Goal: Task Accomplishment & Management: Manage account settings

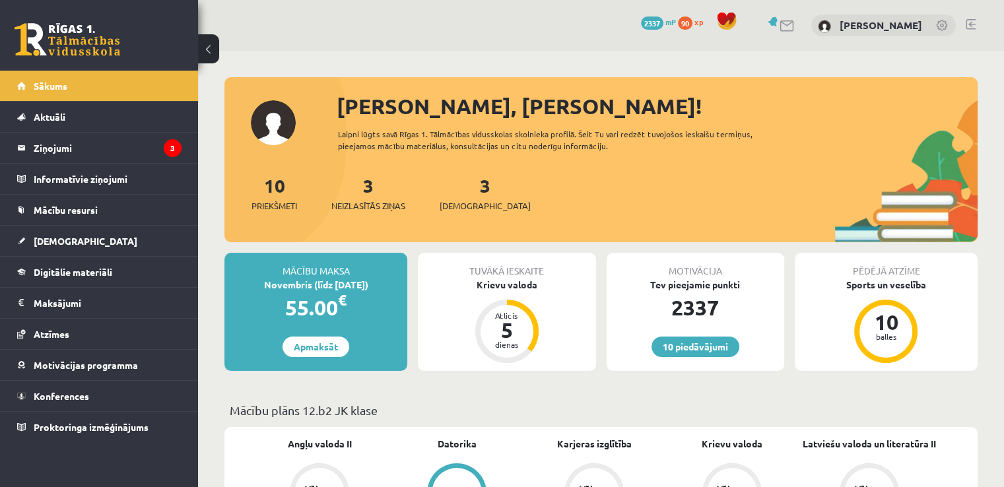
click at [966, 20] on link at bounding box center [971, 24] width 10 height 11
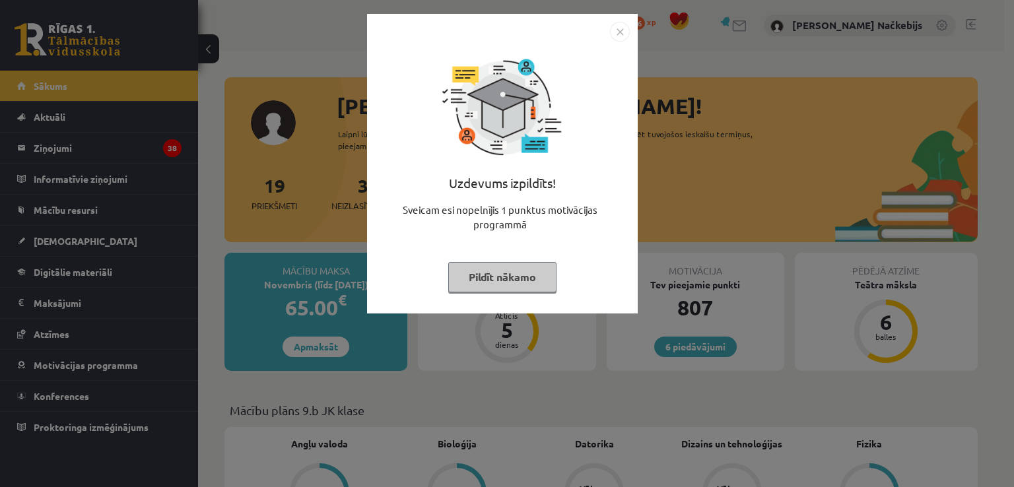
click at [626, 31] on img "Close" at bounding box center [620, 32] width 20 height 20
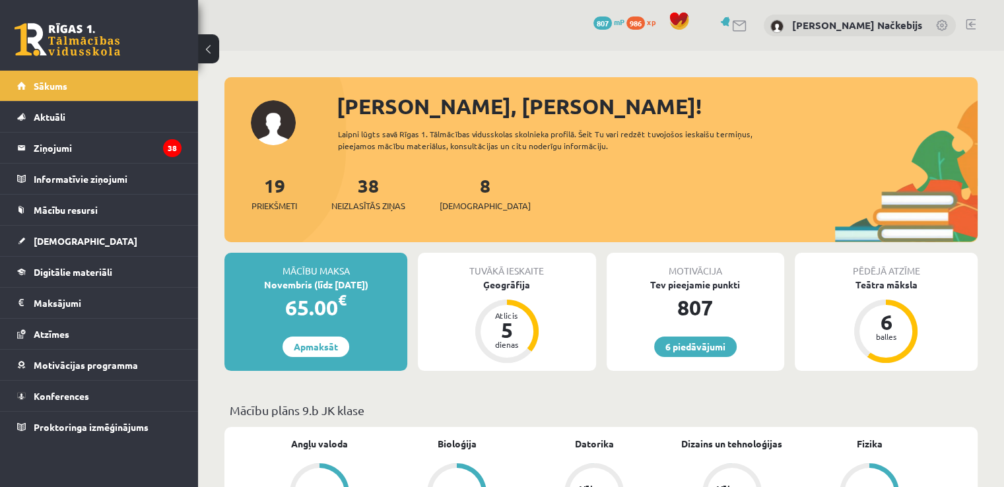
click at [966, 30] on div at bounding box center [971, 25] width 10 height 13
click at [966, 24] on link at bounding box center [971, 24] width 10 height 11
